Goal: Task Accomplishment & Management: Use online tool/utility

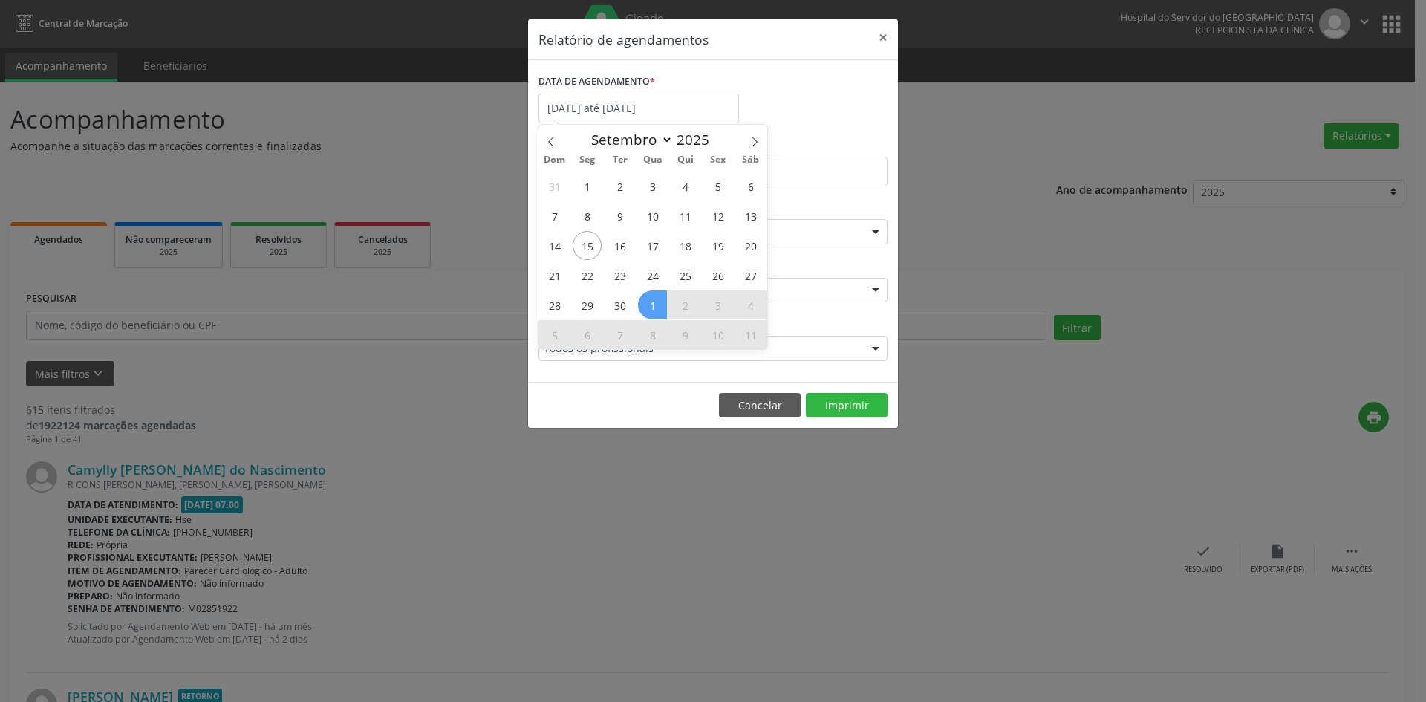
select select "8"
click at [590, 246] on span "15" at bounding box center [587, 245] width 29 height 29
type input "[DATE]"
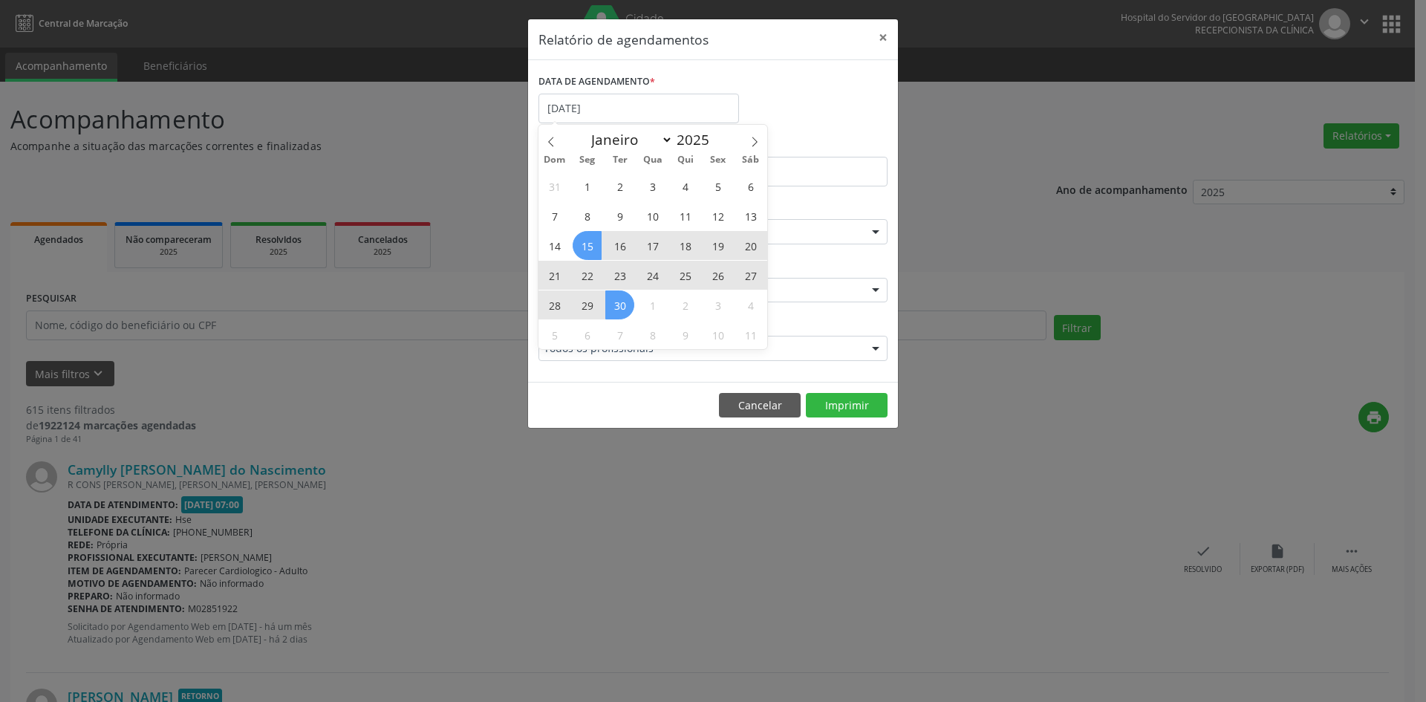
click at [619, 299] on div "31 1 2 3 4 5 6 7 8 9 10 11 12 13 14 15 16 17 18 19 20 21 22 23 24 25 26 27 28 2…" at bounding box center [653, 260] width 229 height 178
click at [619, 299] on span "30" at bounding box center [619, 304] width 29 height 29
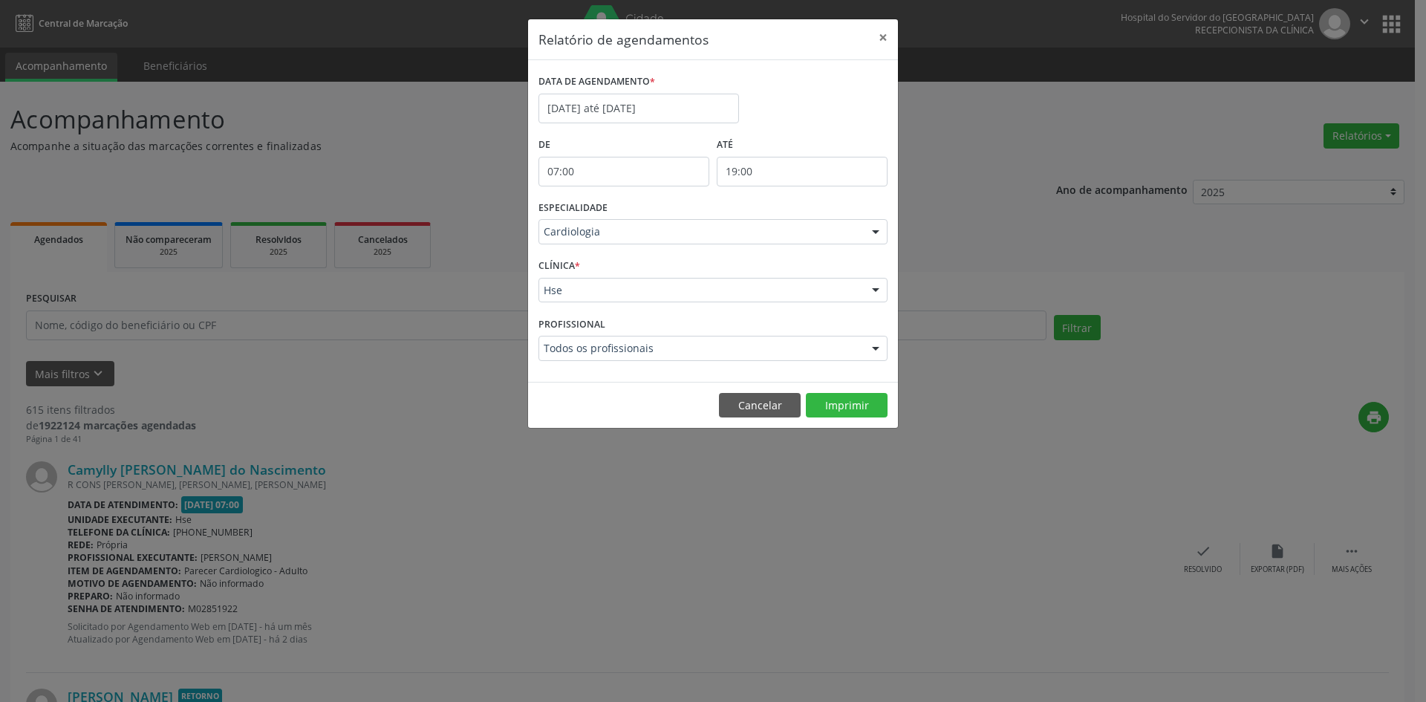
click at [879, 233] on div at bounding box center [876, 232] width 22 height 25
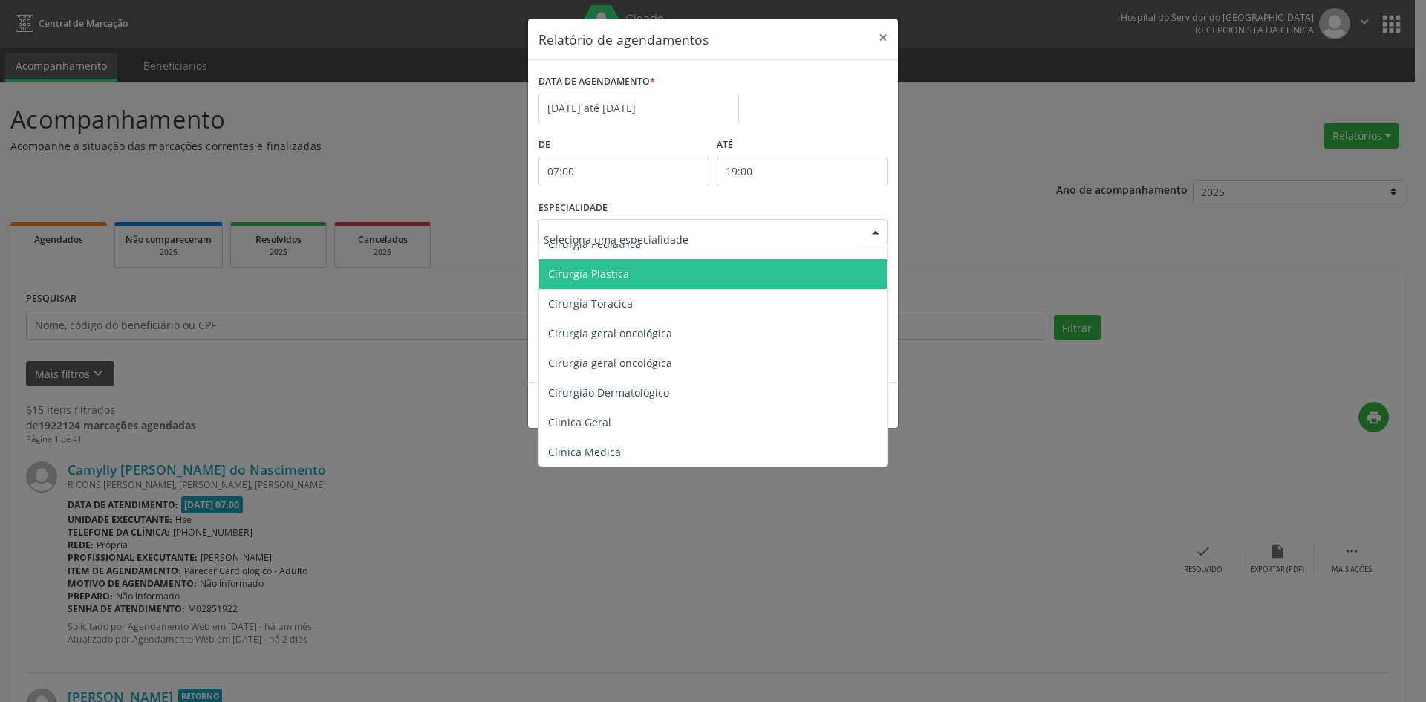
scroll to position [446, 0]
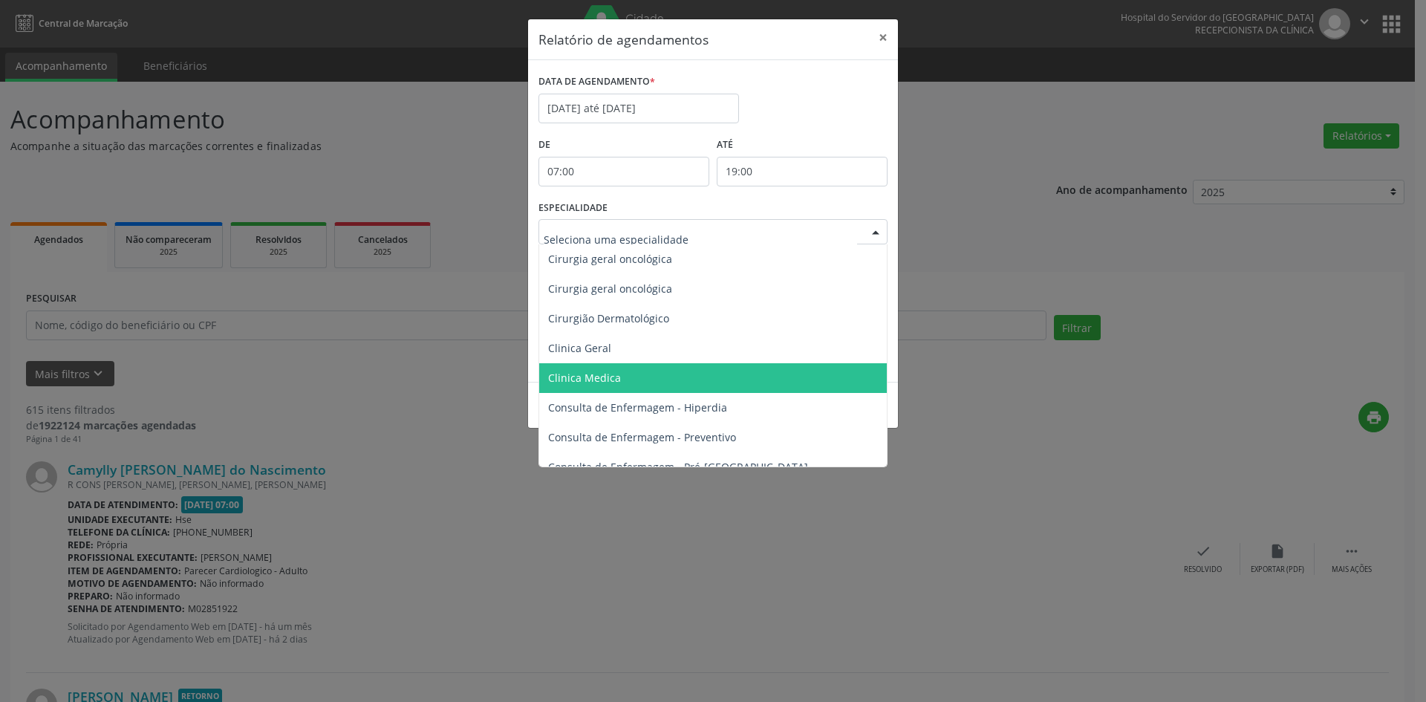
click at [618, 379] on span "Clinica Medica" at bounding box center [714, 378] width 350 height 30
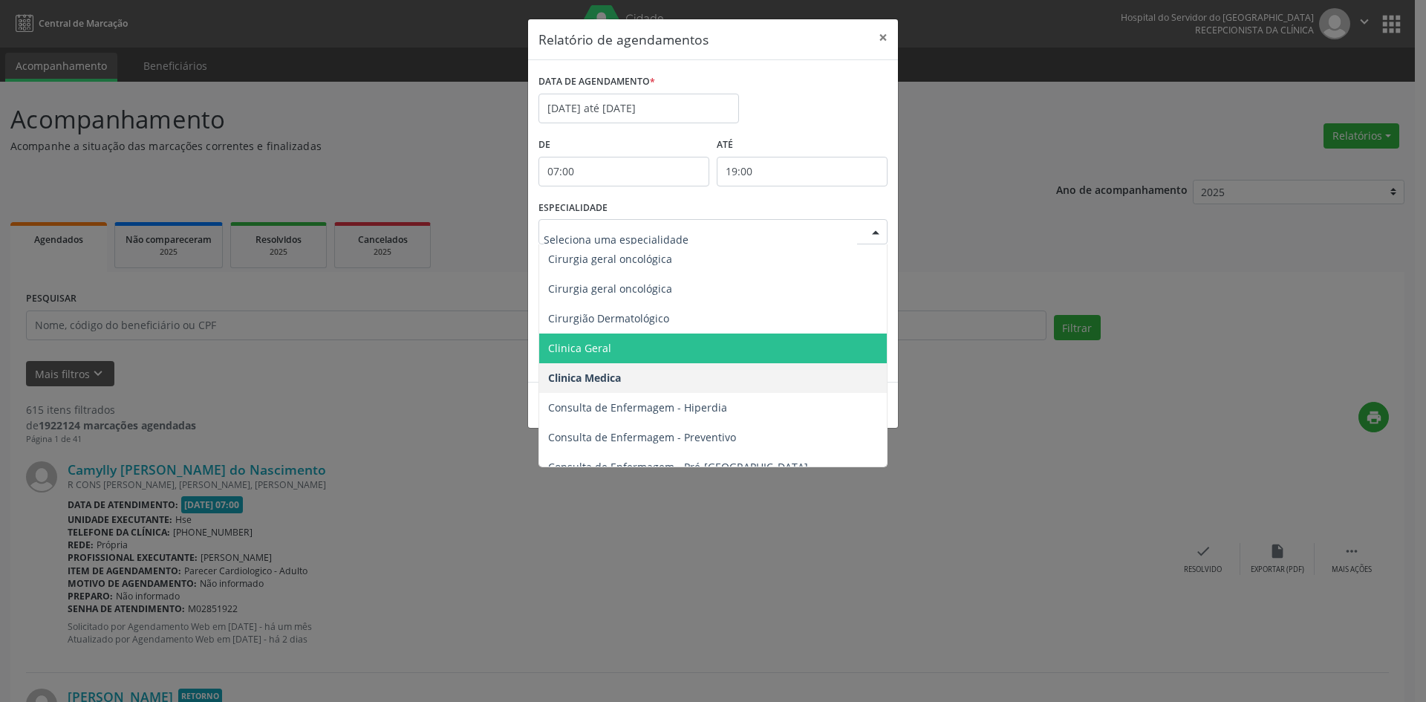
click at [574, 341] on span "Clinica Geral" at bounding box center [579, 348] width 63 height 14
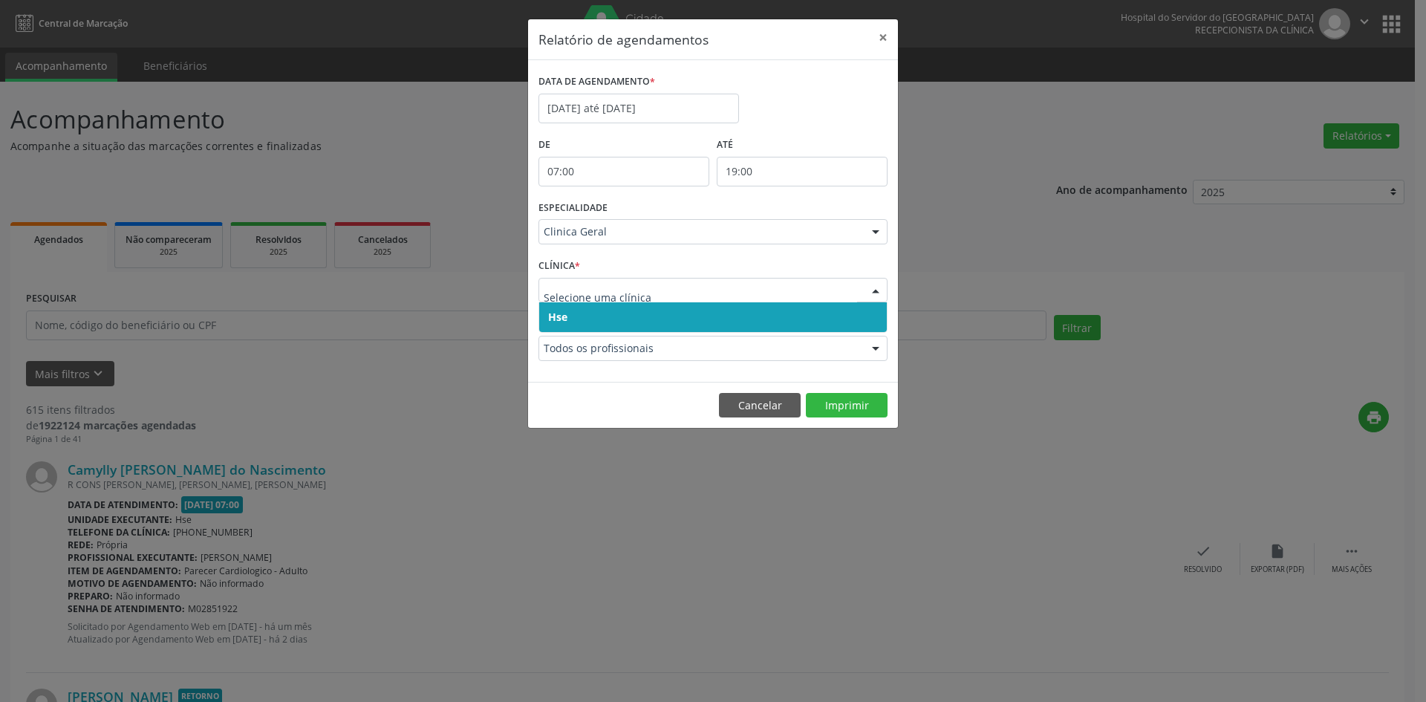
click at [562, 312] on span "Hse" at bounding box center [557, 317] width 19 height 14
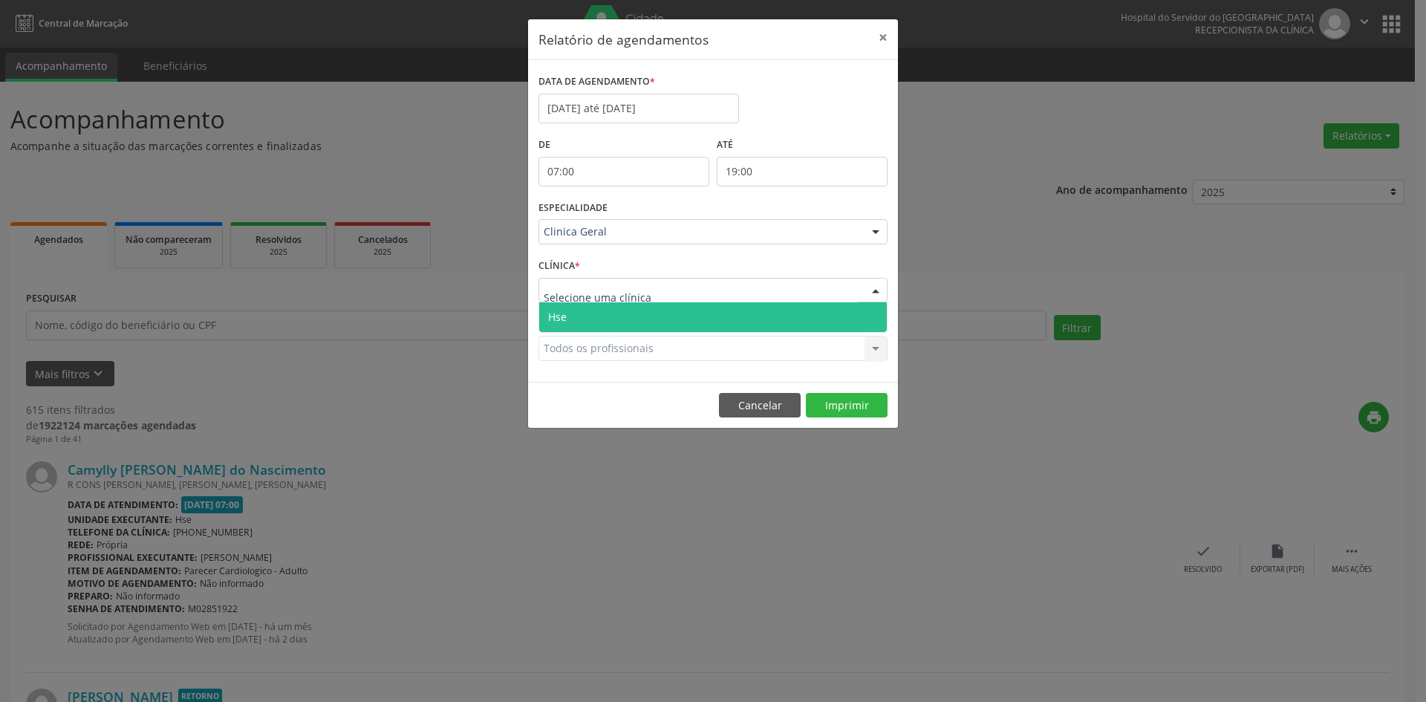
click at [564, 299] on div at bounding box center [713, 290] width 349 height 25
click at [564, 322] on span "Hse" at bounding box center [557, 317] width 19 height 14
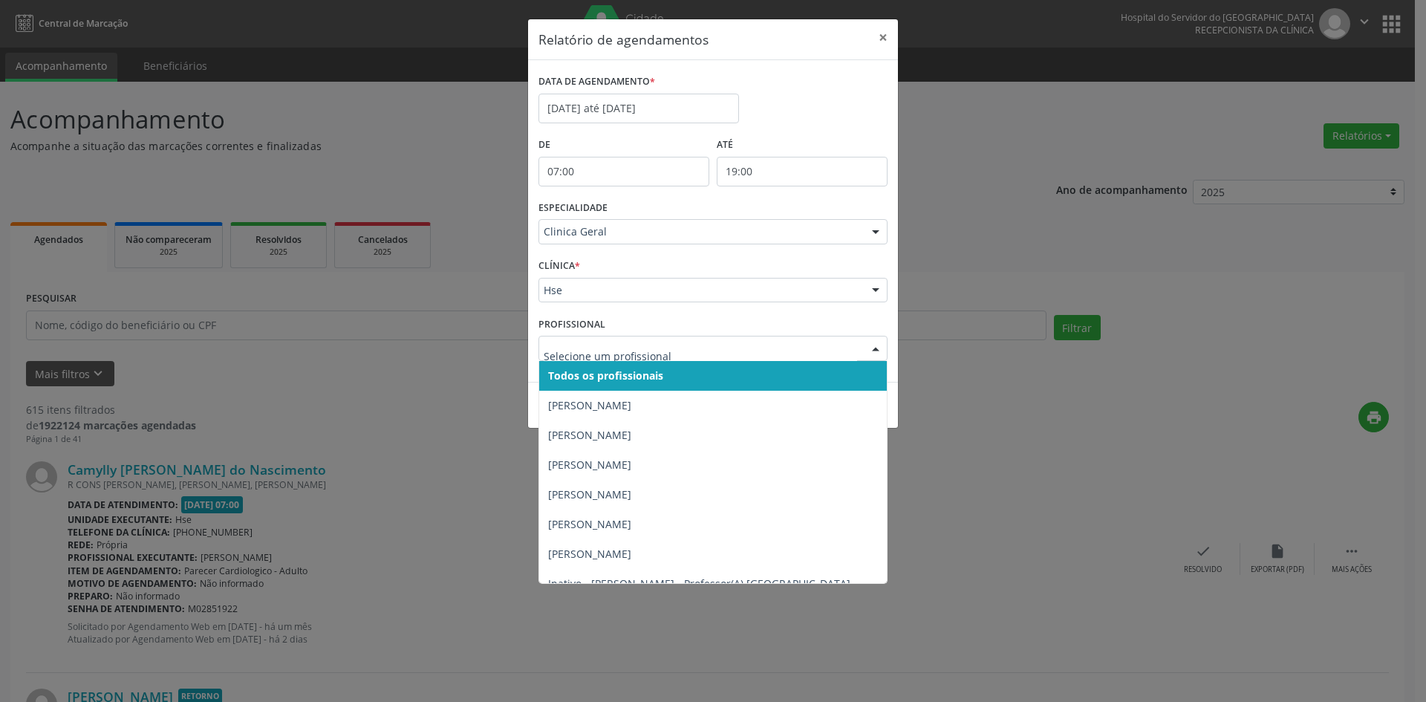
click at [575, 375] on span "Todos os profissionais" at bounding box center [605, 375] width 115 height 14
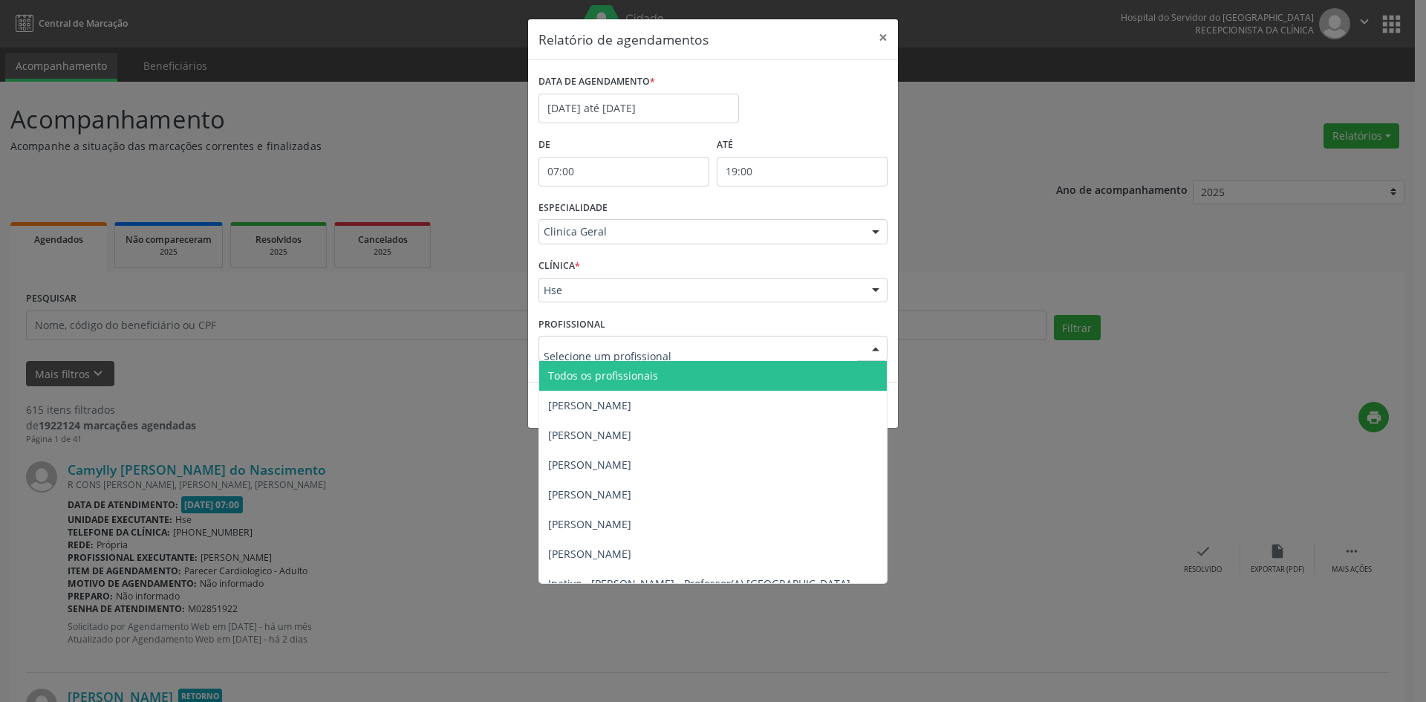
click at [573, 372] on span "Todos os profissionais" at bounding box center [603, 375] width 110 height 14
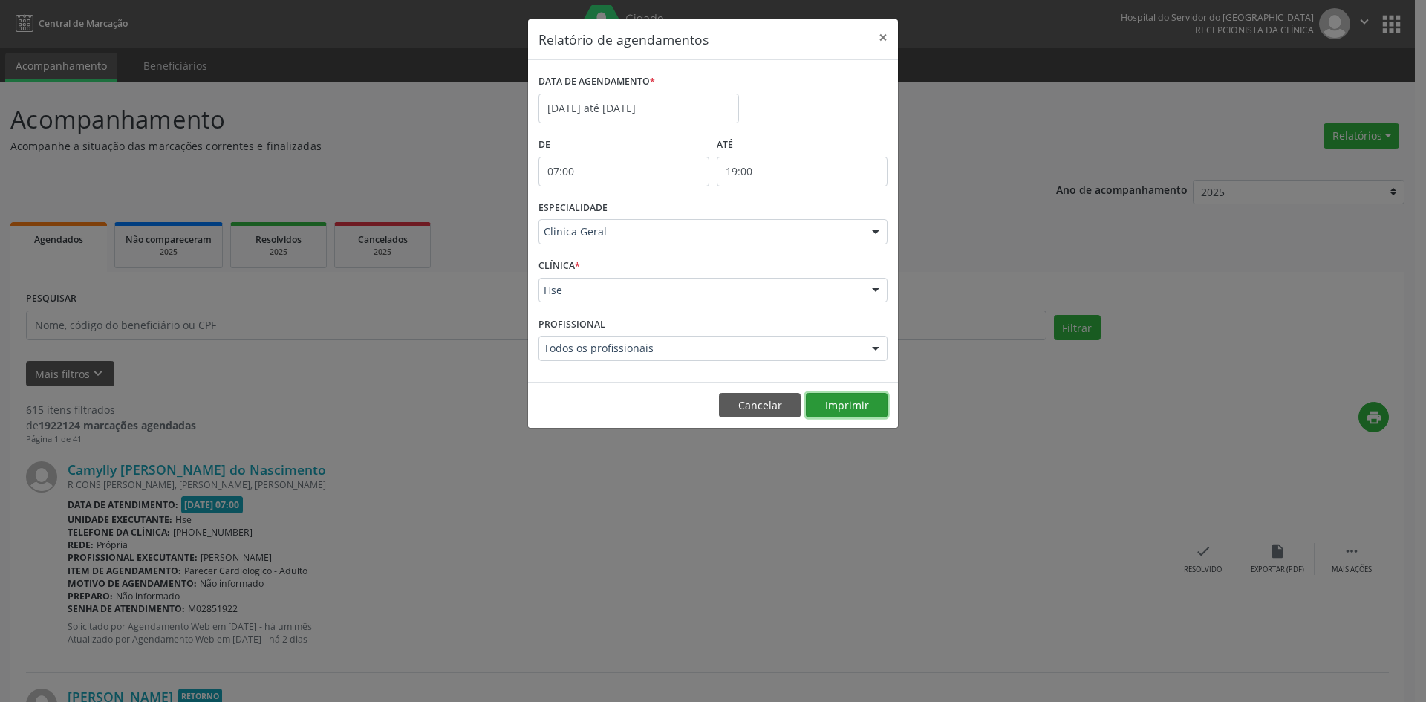
click at [839, 407] on button "Imprimir" at bounding box center [847, 405] width 82 height 25
